Goal: Check status: Check status

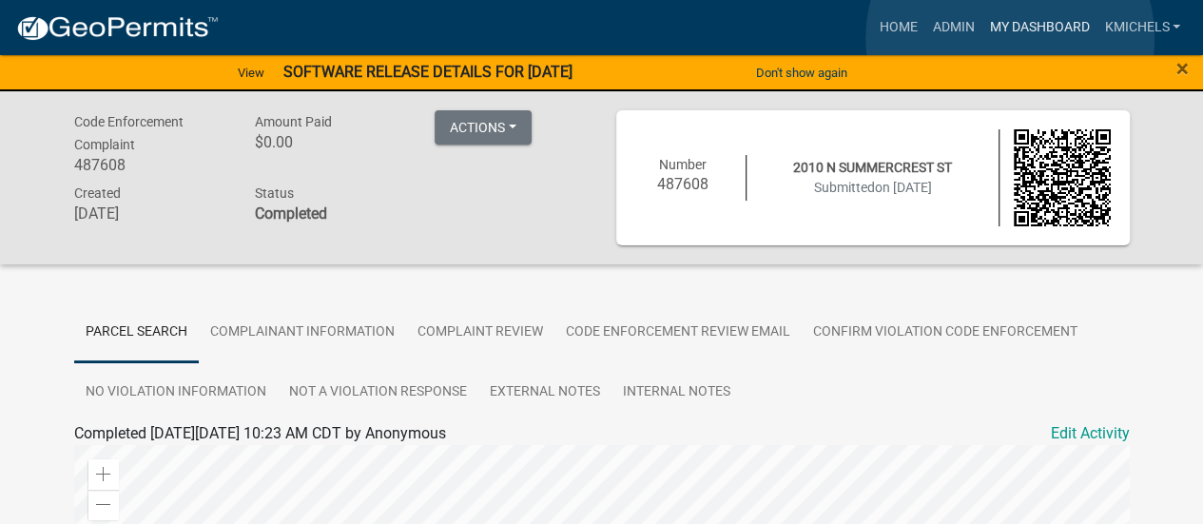
click at [1010, 38] on link "My Dashboard" at bounding box center [1039, 28] width 115 height 36
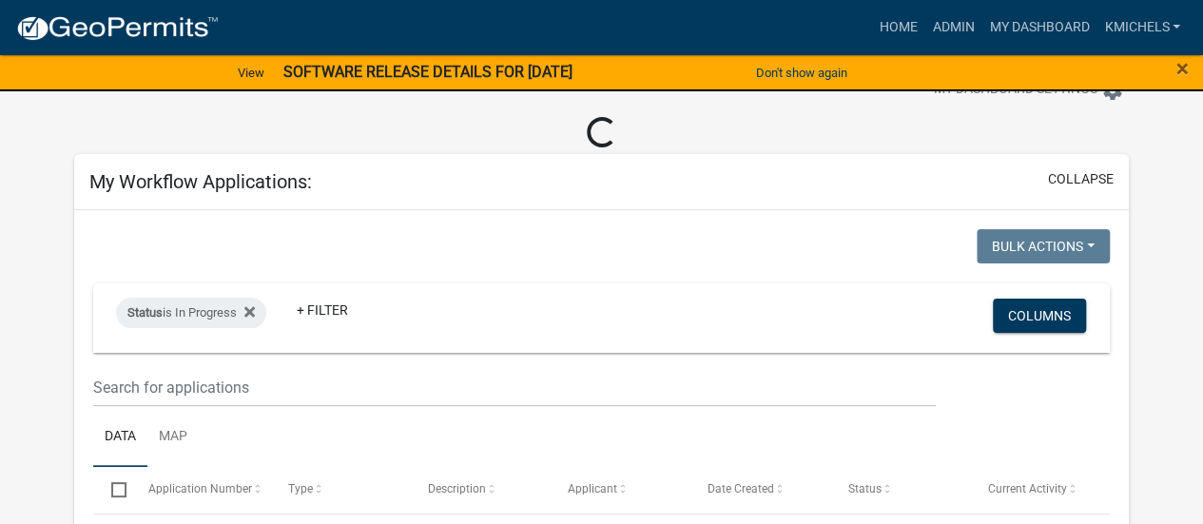
scroll to position [95, 0]
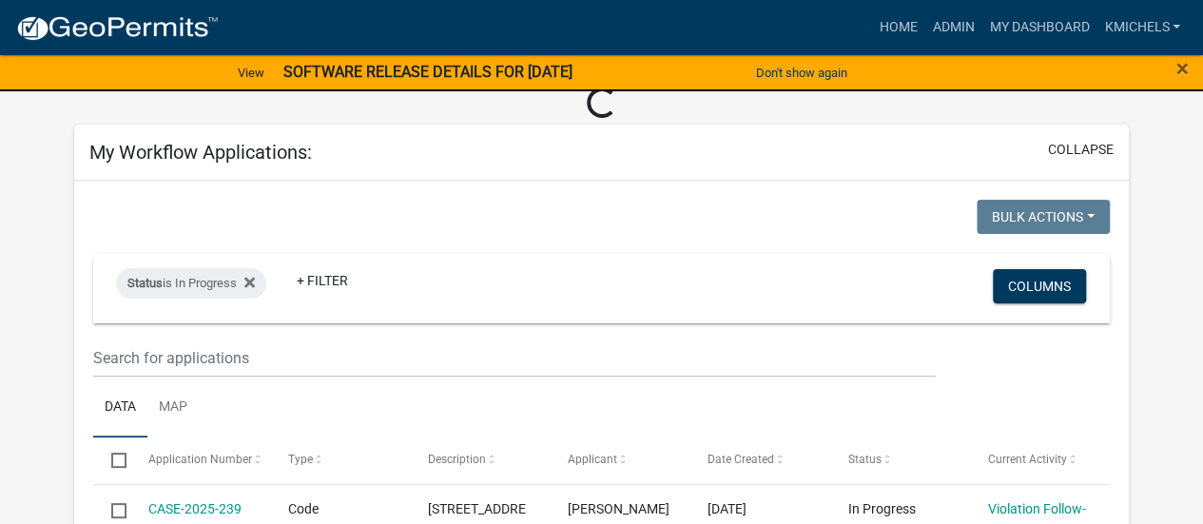
select select "2: 50"
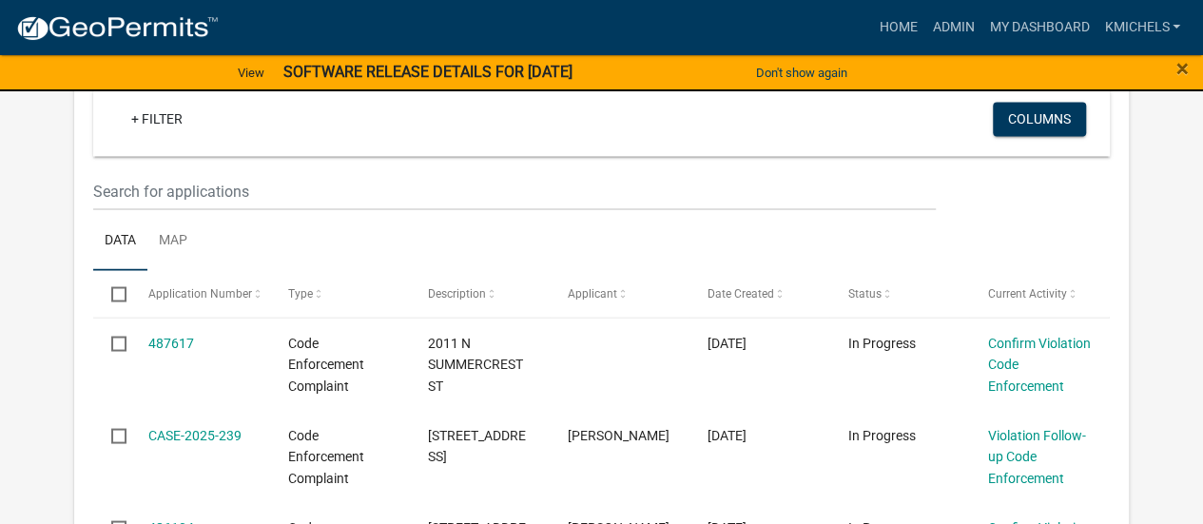
scroll to position [1712, 0]
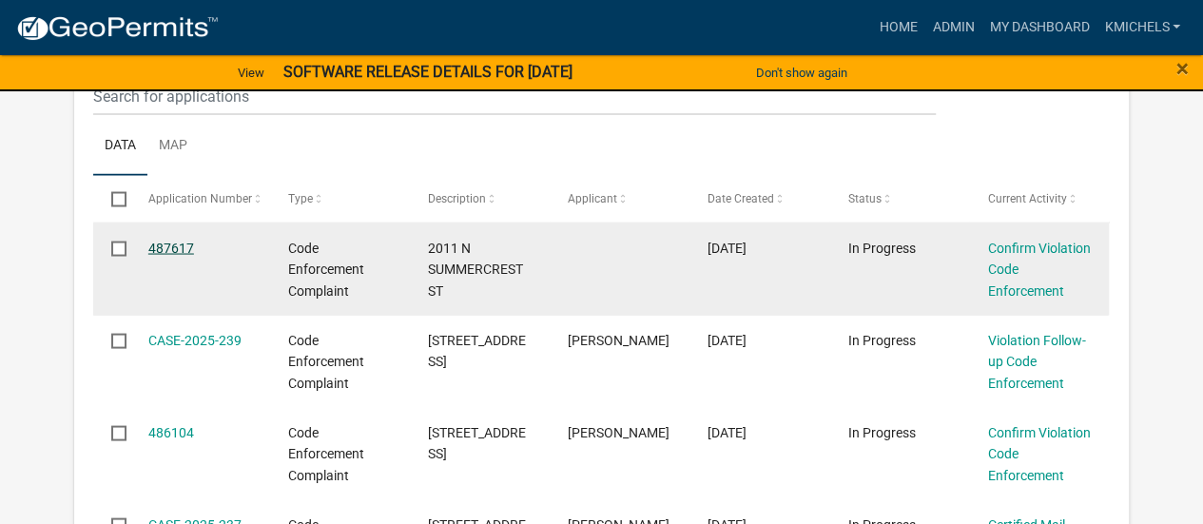
click at [181, 246] on link "487617" at bounding box center [171, 247] width 46 height 15
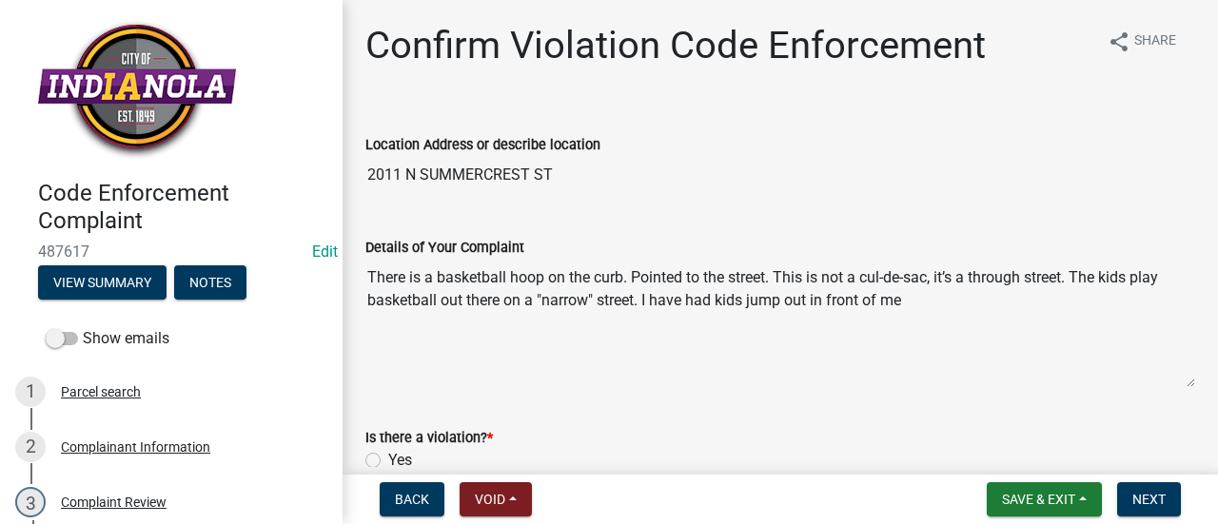
scroll to position [140, 0]
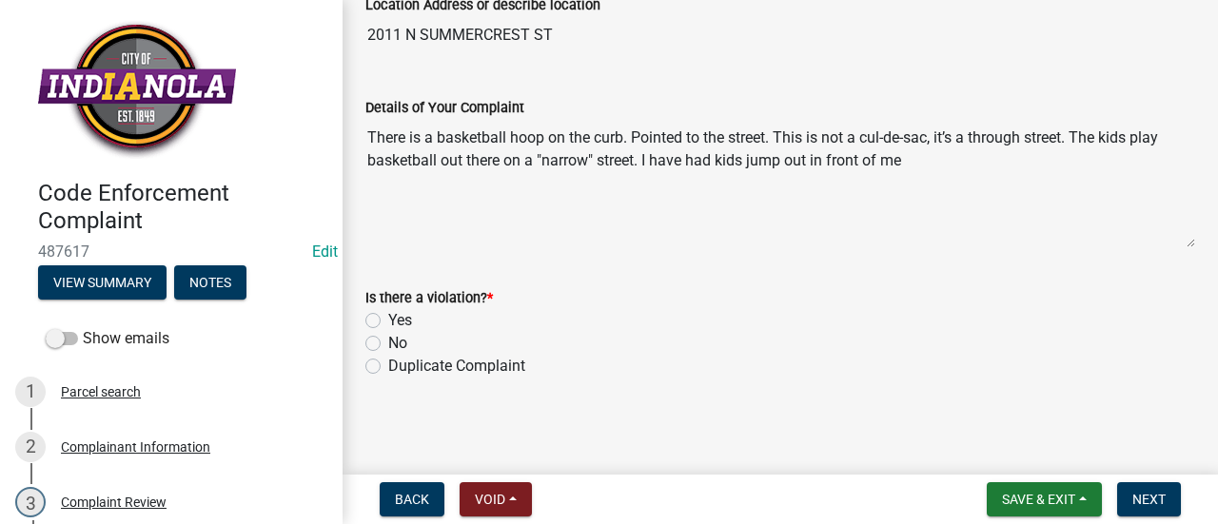
click at [388, 336] on label "No" at bounding box center [397, 343] width 19 height 23
click at [388, 336] on input "No" at bounding box center [394, 338] width 12 height 12
radio input "true"
click at [1146, 486] on button "Next" at bounding box center [1149, 499] width 64 height 34
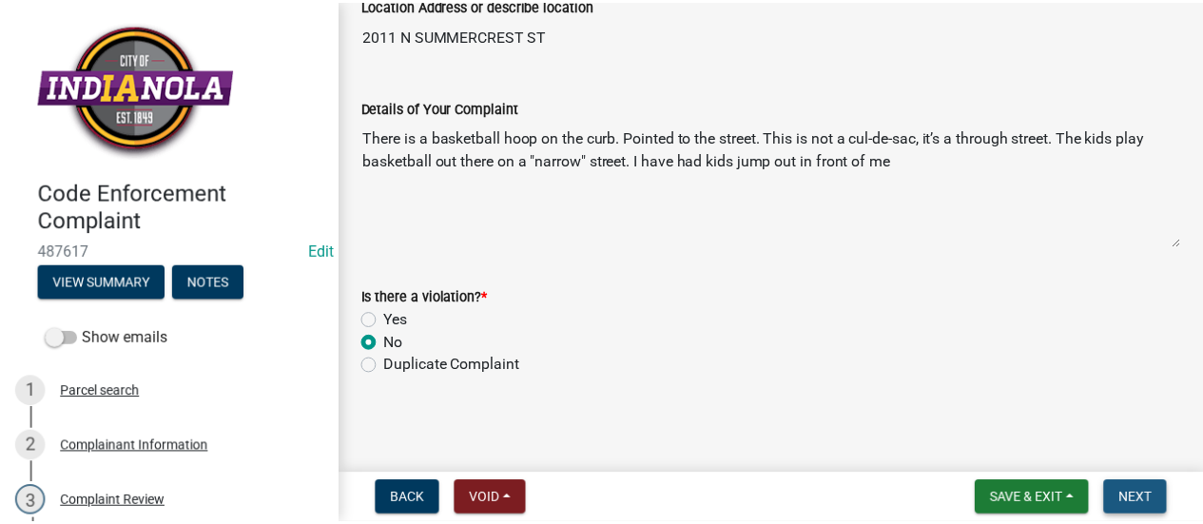
scroll to position [0, 0]
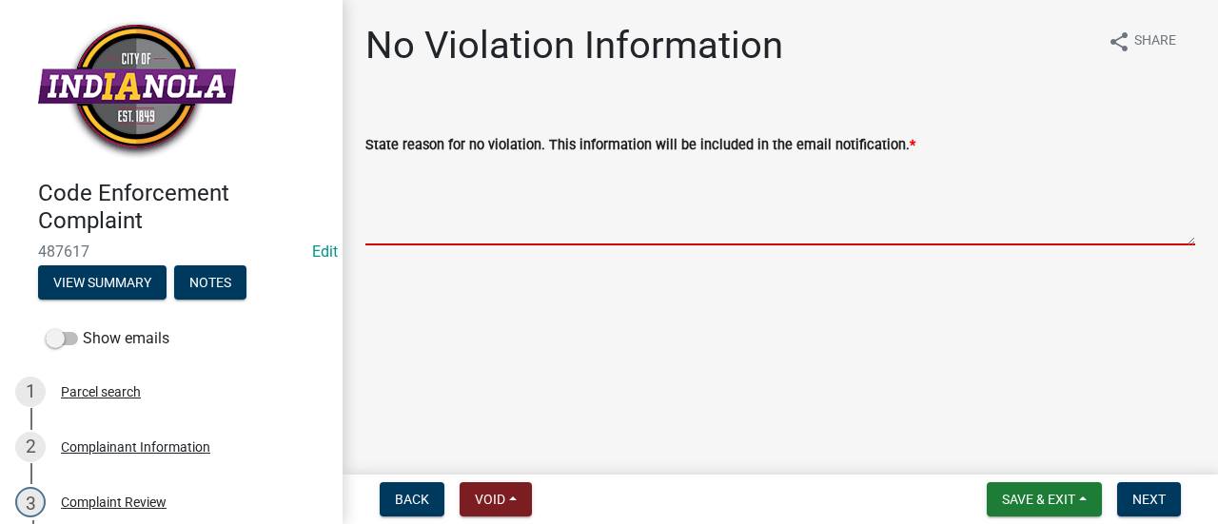
click at [593, 162] on textarea "State reason for no violation. This information will be included in the email n…" at bounding box center [779, 200] width 829 height 89
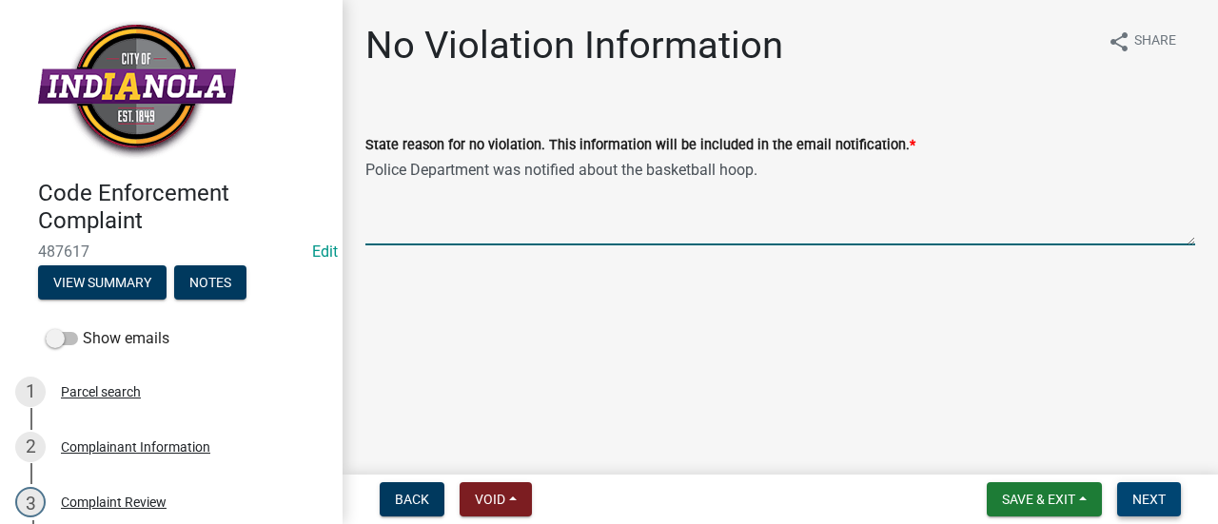
type textarea "Police Department was notified about the basketball hoop."
click at [1138, 483] on button "Next" at bounding box center [1149, 499] width 64 height 34
